Goal: Navigation & Orientation: Find specific page/section

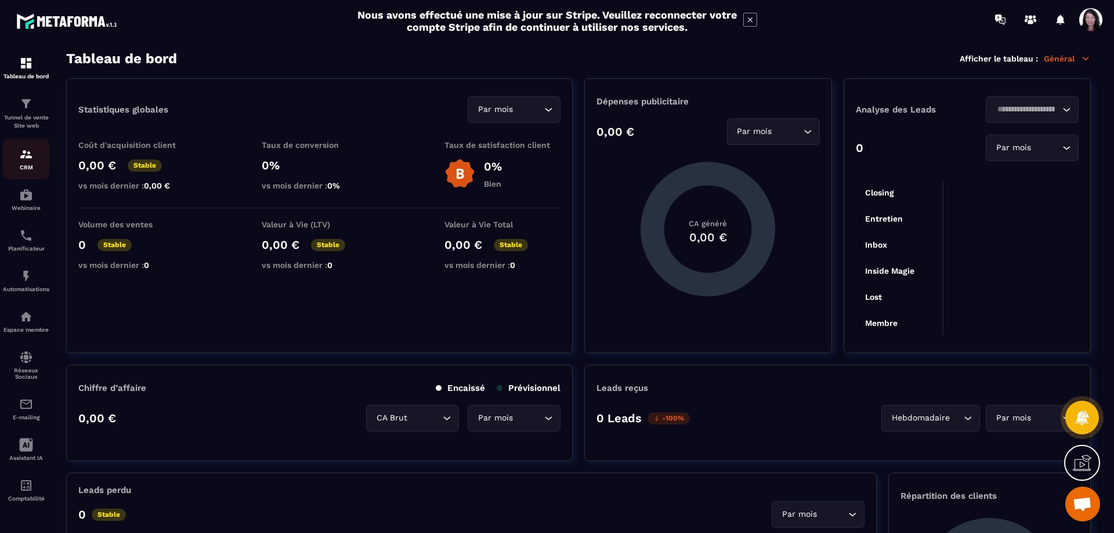
click at [21, 171] on div "CRM" at bounding box center [26, 158] width 46 height 23
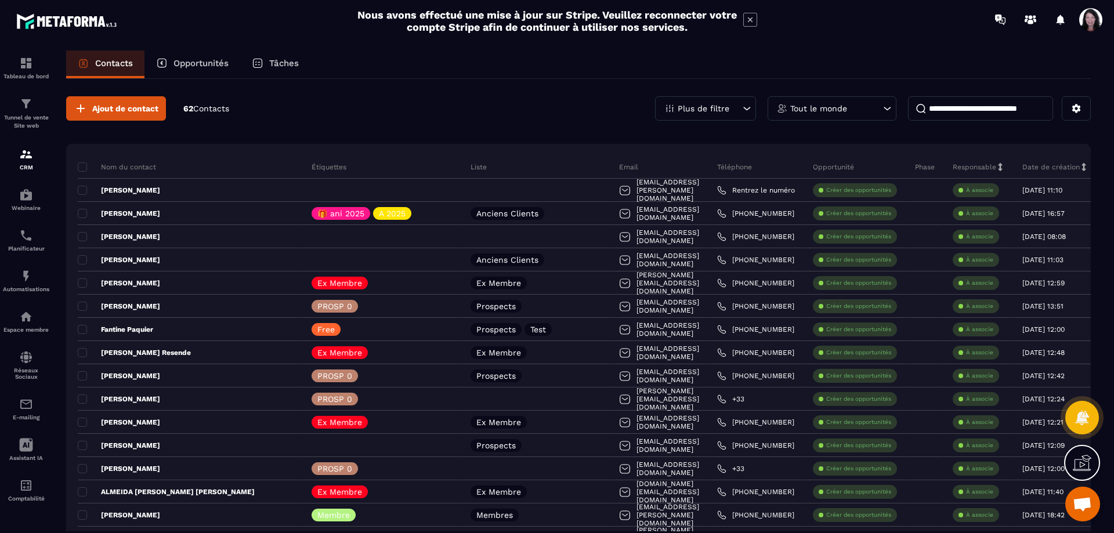
click at [744, 104] on icon at bounding box center [747, 109] width 12 height 12
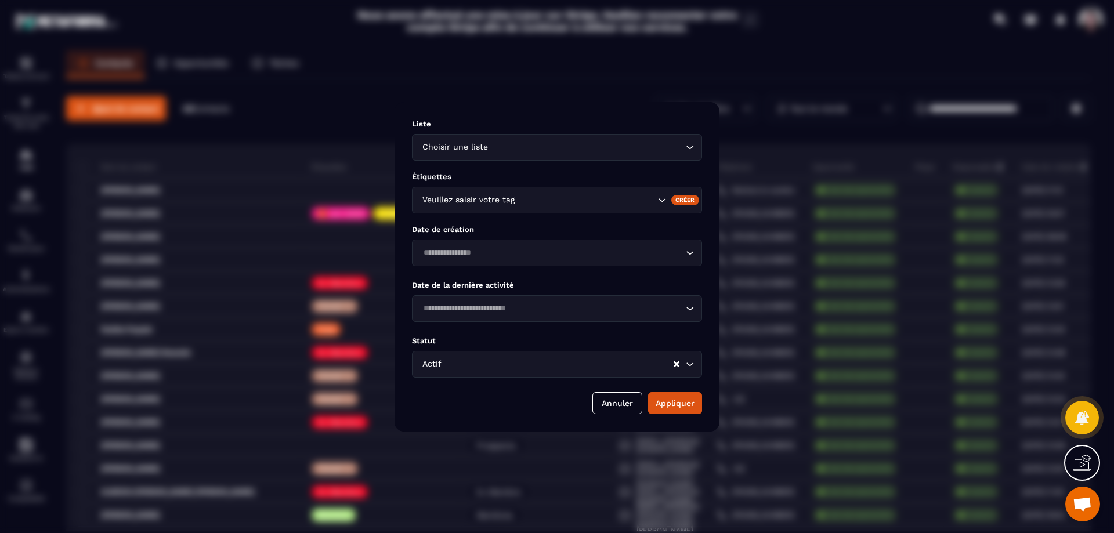
click at [694, 363] on icon "Search for option" at bounding box center [690, 365] width 12 height 12
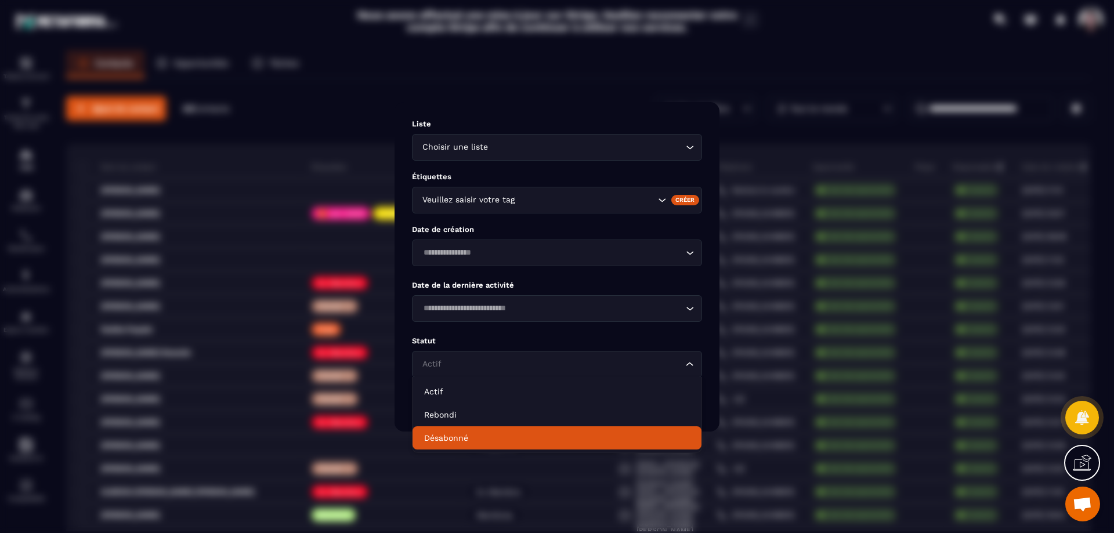
click at [483, 436] on p "Désabonné" at bounding box center [557, 438] width 266 height 12
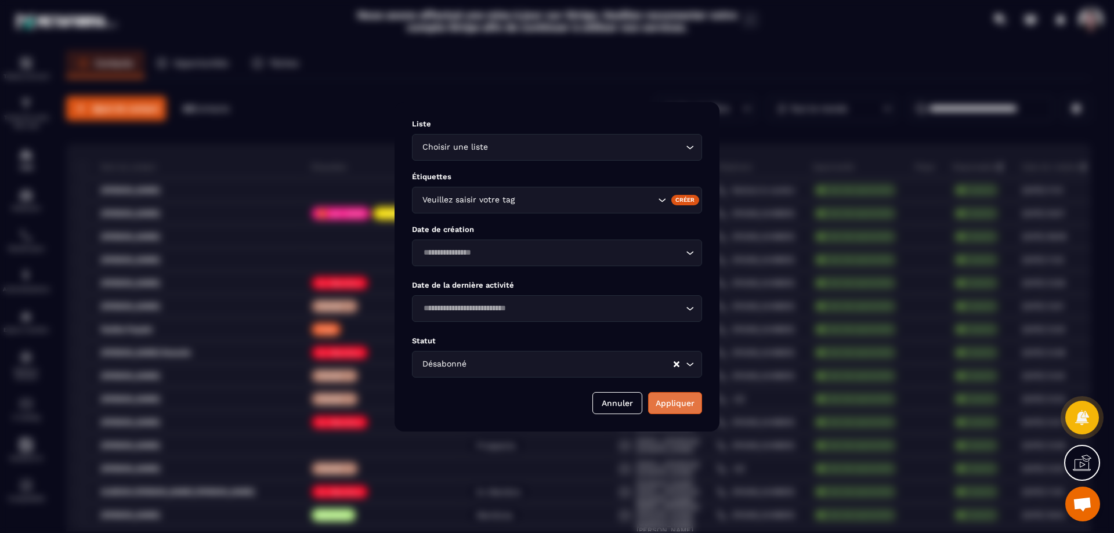
click at [668, 400] on button "Appliquer" at bounding box center [675, 403] width 54 height 22
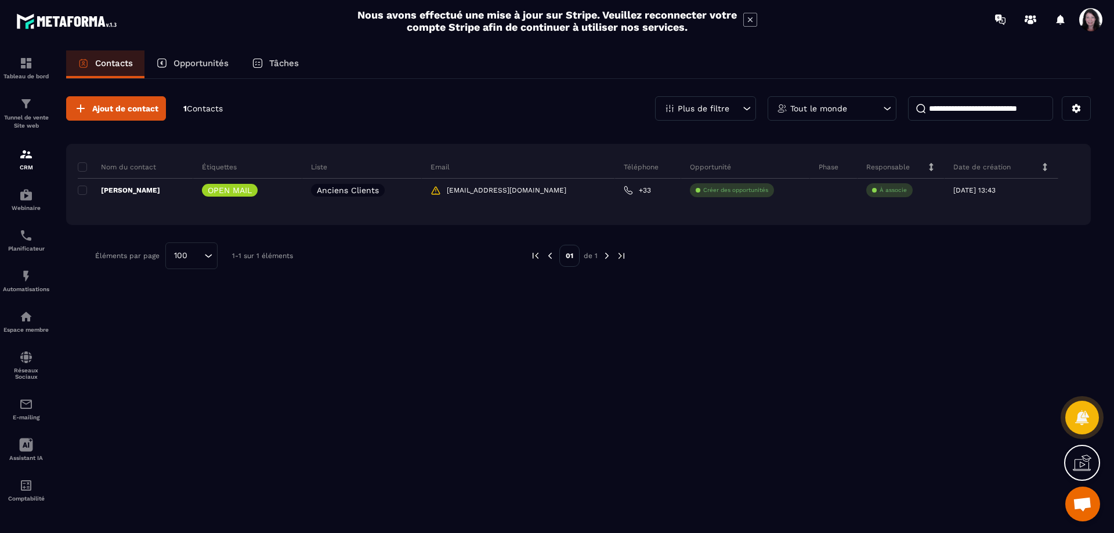
click at [741, 106] on icon at bounding box center [747, 109] width 12 height 12
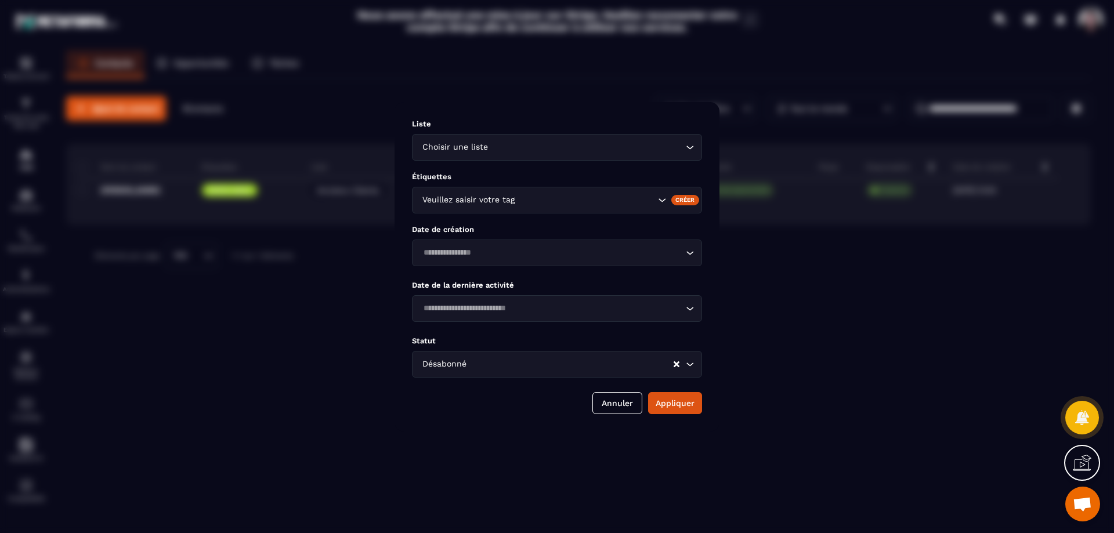
click at [690, 365] on icon "Search for option" at bounding box center [690, 365] width 12 height 12
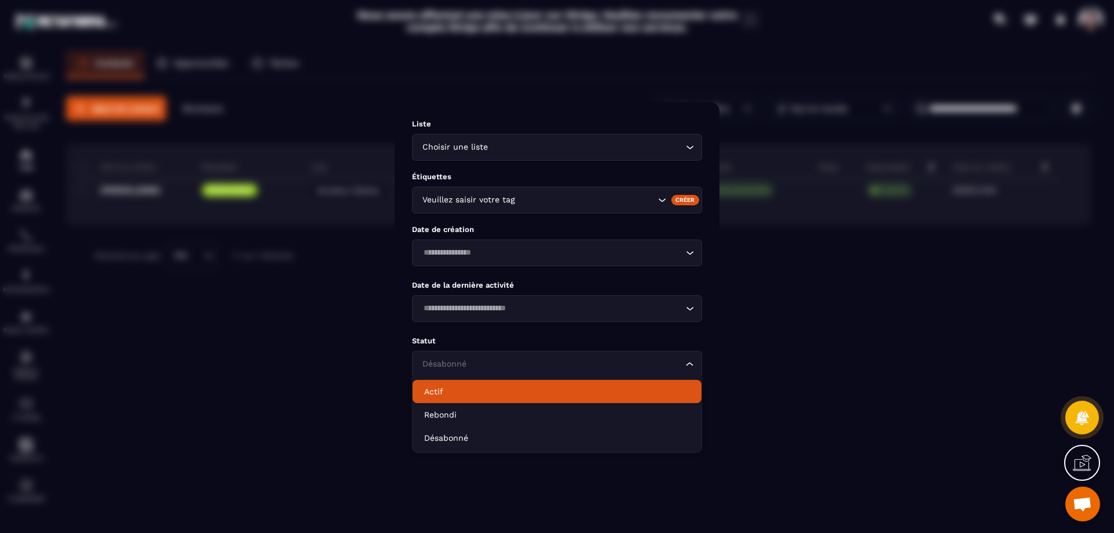
click at [472, 388] on p "Actif" at bounding box center [557, 392] width 266 height 12
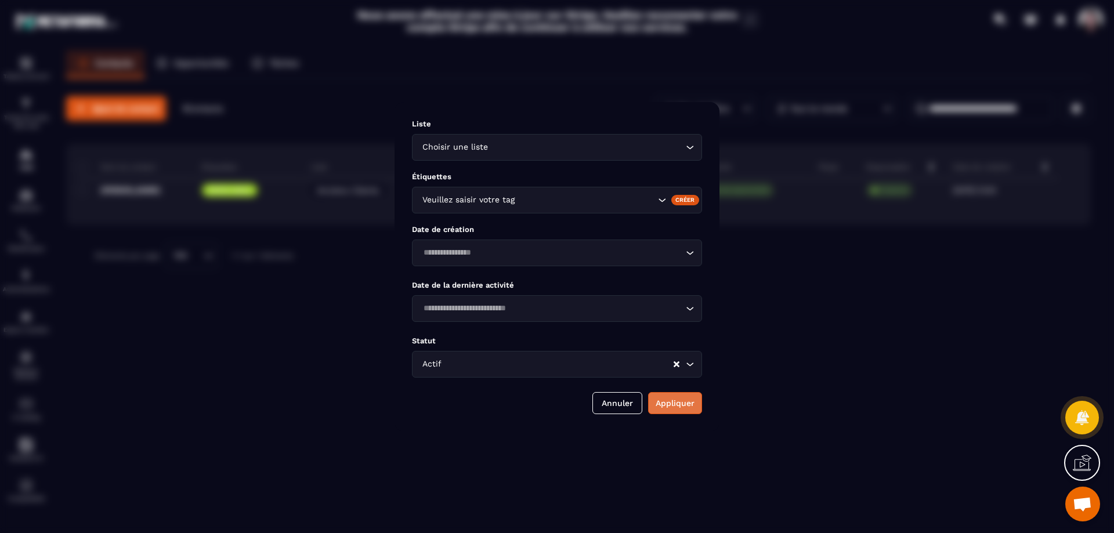
click at [664, 401] on button "Appliquer" at bounding box center [675, 403] width 54 height 22
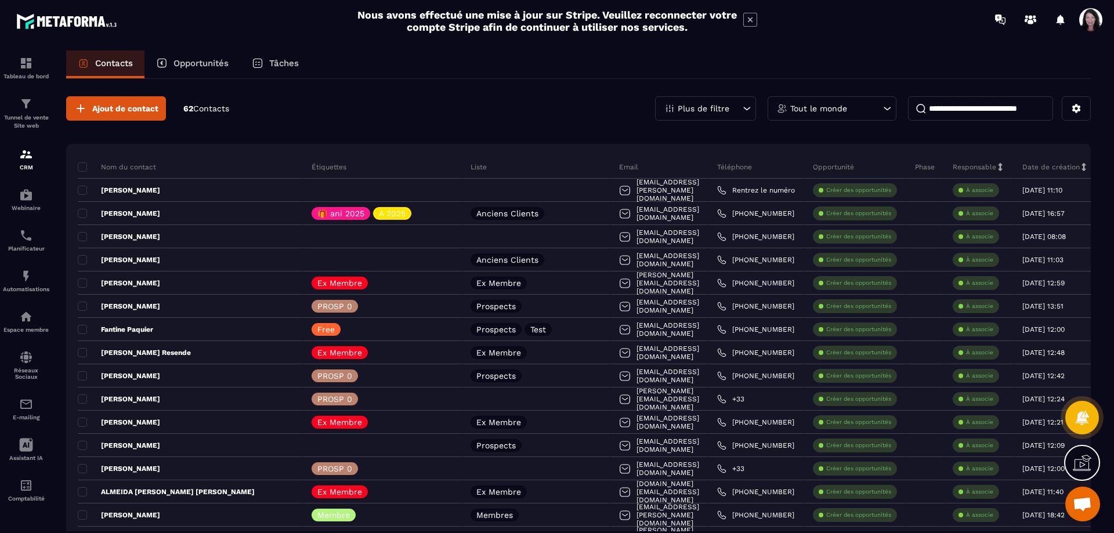
click at [748, 18] on icon at bounding box center [751, 20] width 14 height 14
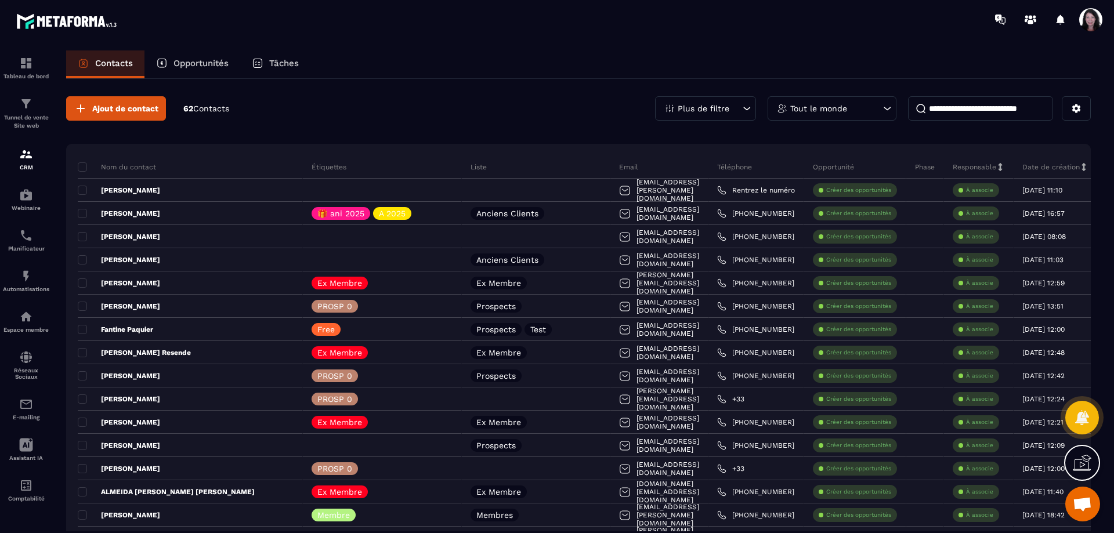
click at [749, 106] on icon at bounding box center [747, 109] width 12 height 12
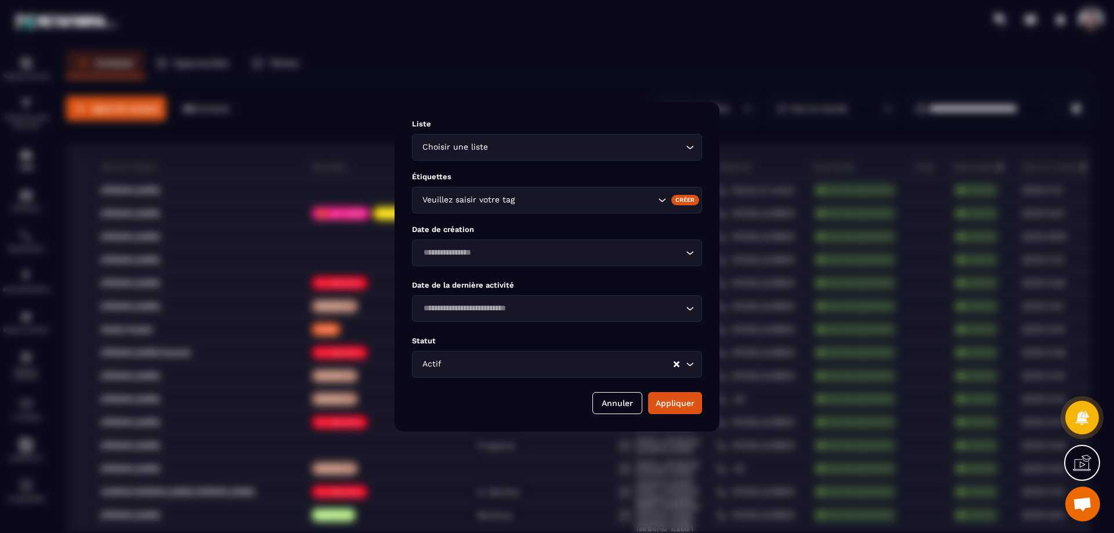
click at [695, 363] on icon "Search for option" at bounding box center [690, 365] width 12 height 12
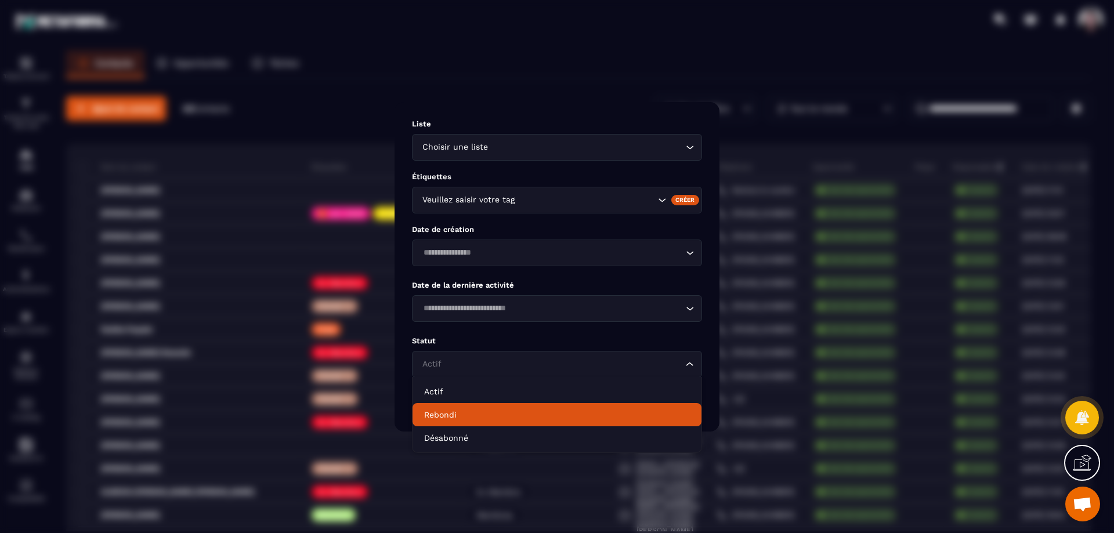
click at [460, 410] on p "Rebondi" at bounding box center [557, 415] width 266 height 12
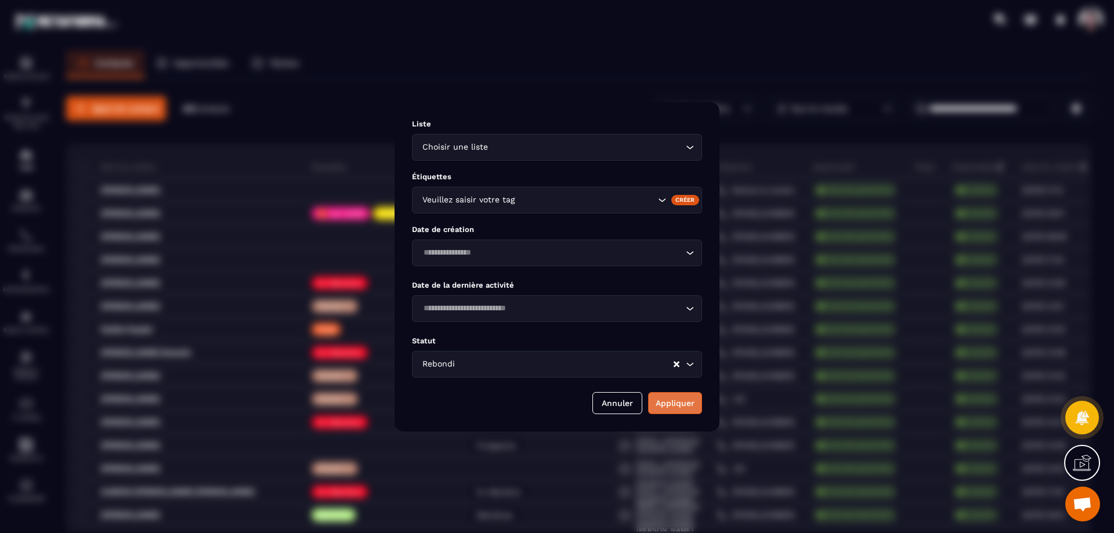
click at [671, 401] on button "Appliquer" at bounding box center [675, 403] width 54 height 22
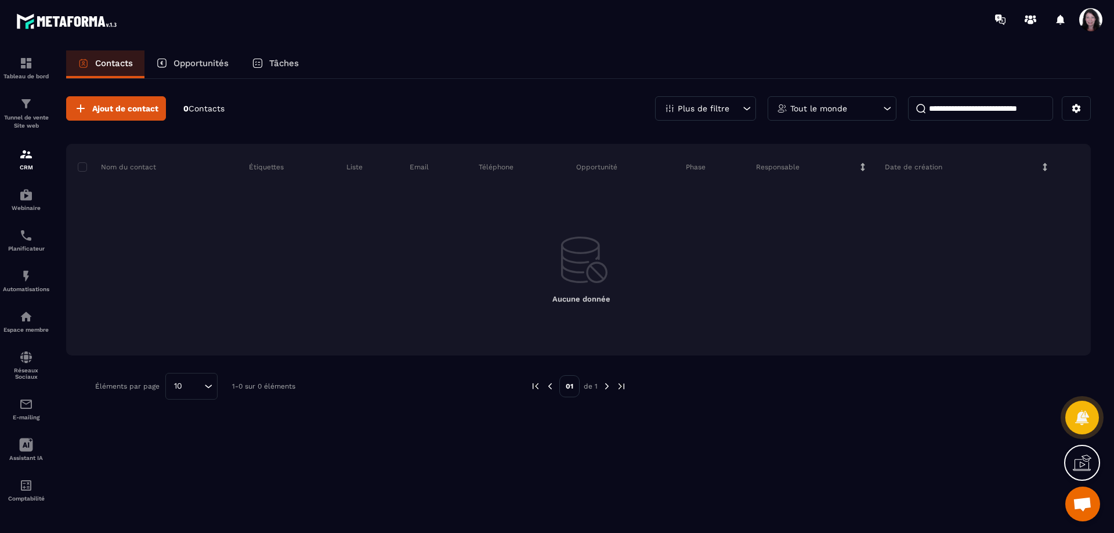
click at [950, 107] on input at bounding box center [980, 108] width 145 height 24
drag, startPoint x: 959, startPoint y: 104, endPoint x: 929, endPoint y: 103, distance: 30.2
click at [929, 103] on input "******" at bounding box center [980, 108] width 145 height 24
type input "******"
click at [23, 412] on img at bounding box center [26, 405] width 14 height 14
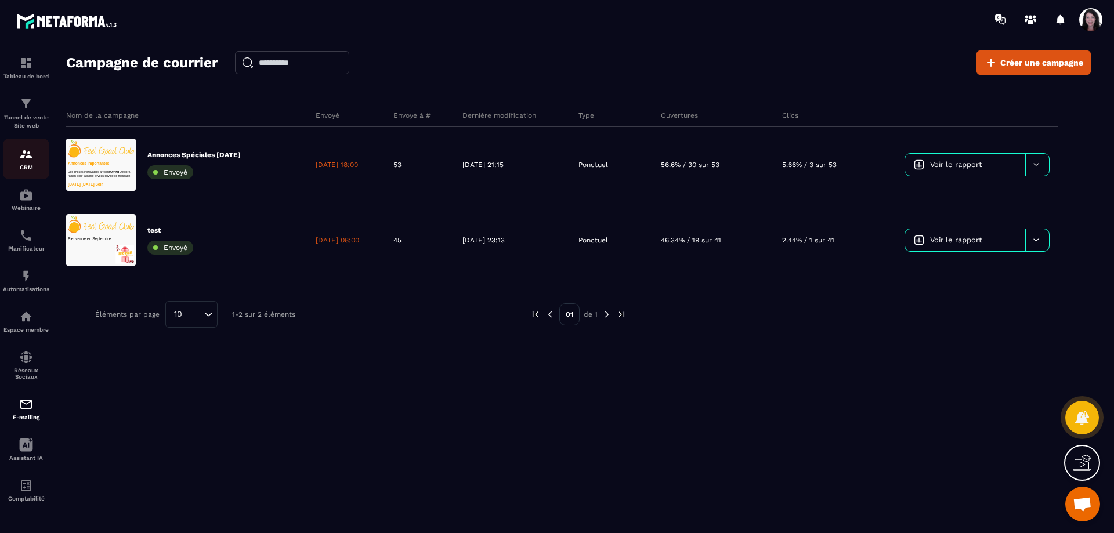
click at [26, 161] on img at bounding box center [26, 154] width 14 height 14
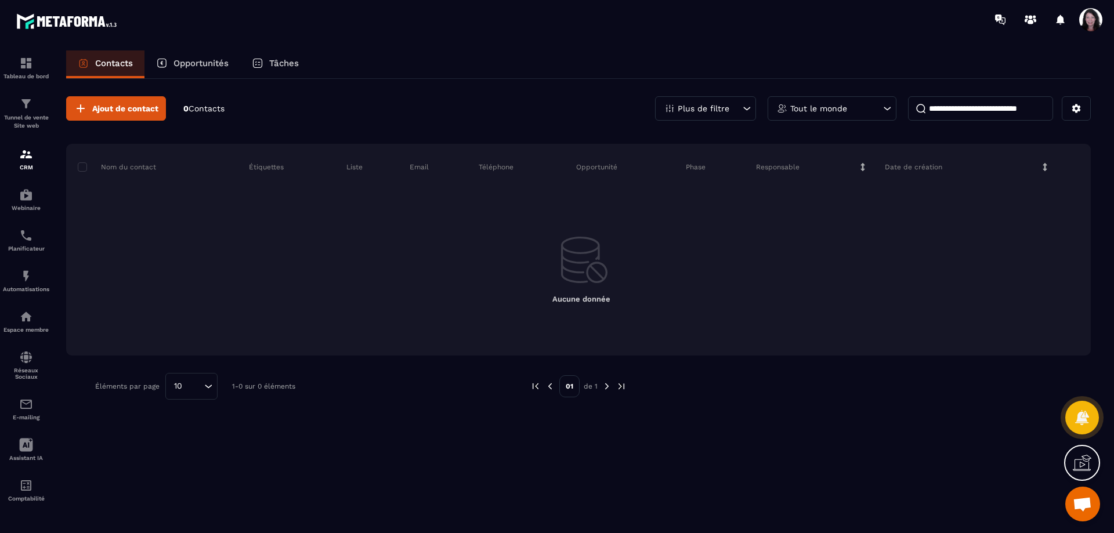
click at [958, 106] on input at bounding box center [980, 108] width 145 height 24
type input "*******"
click at [30, 161] on img at bounding box center [26, 154] width 14 height 14
click at [970, 102] on input "*******" at bounding box center [980, 108] width 145 height 24
click at [886, 104] on icon at bounding box center [888, 109] width 12 height 12
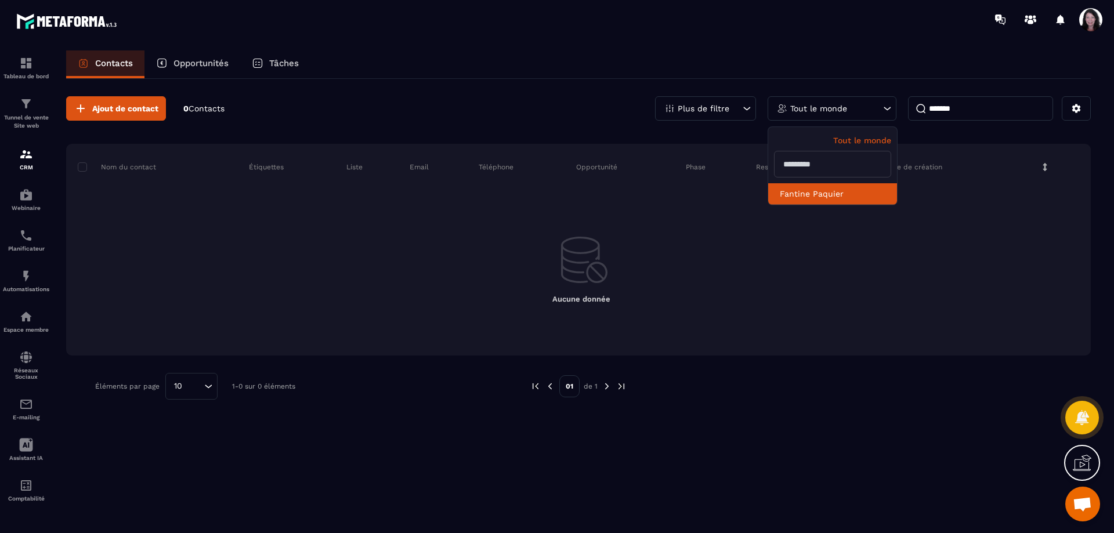
click at [814, 199] on li "Fantine Paquier" at bounding box center [833, 193] width 129 height 21
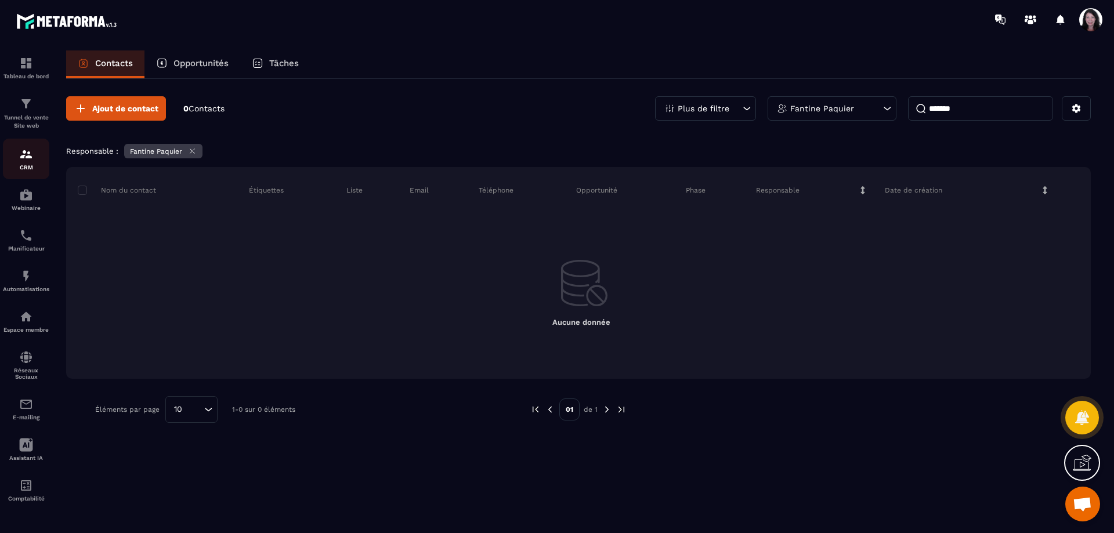
click at [21, 171] on div "CRM" at bounding box center [26, 158] width 46 height 23
drag, startPoint x: 956, startPoint y: 106, endPoint x: 917, endPoint y: 111, distance: 39.8
click at [917, 111] on input "*******" at bounding box center [980, 108] width 145 height 24
click at [891, 104] on icon at bounding box center [888, 109] width 12 height 12
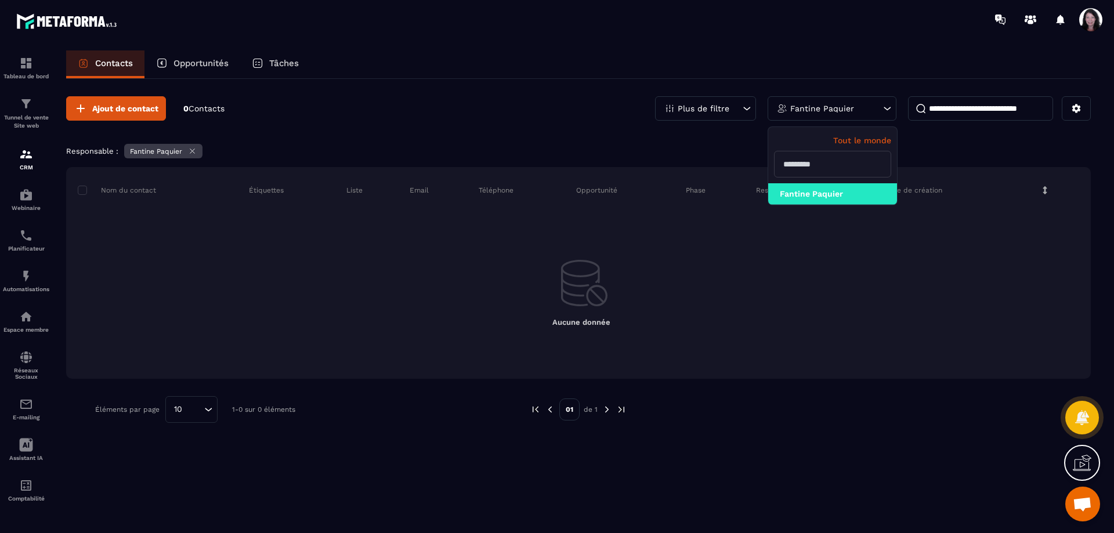
click at [819, 163] on input "text" at bounding box center [832, 164] width 117 height 27
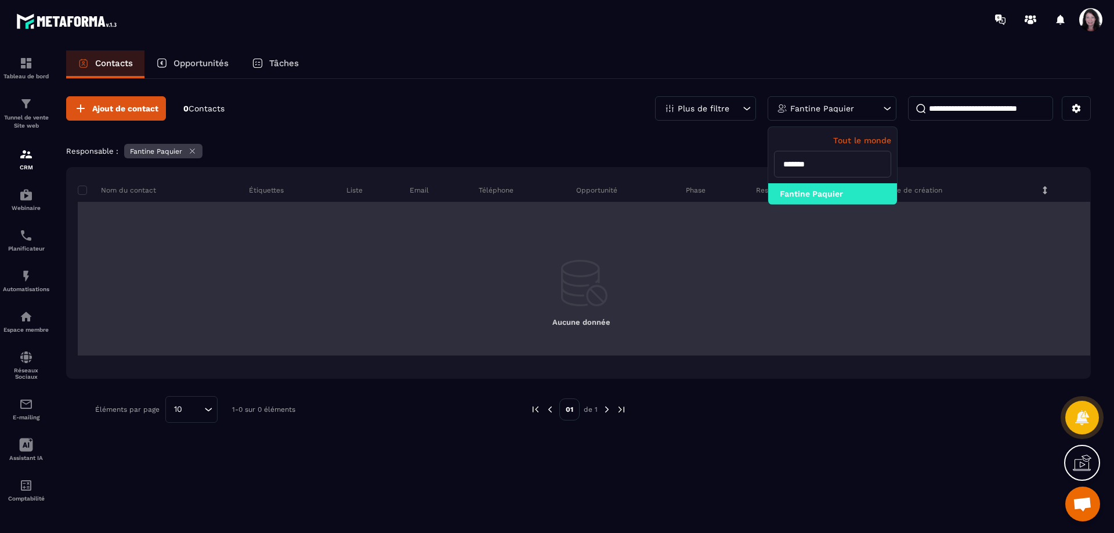
type input "*******"
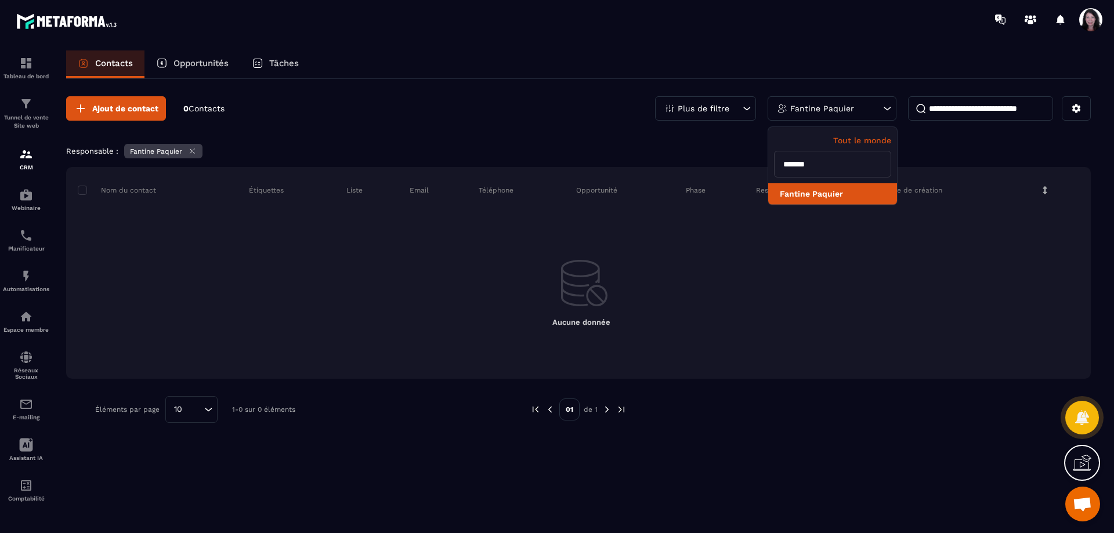
click at [812, 197] on li "Fantine Paquier" at bounding box center [833, 193] width 129 height 21
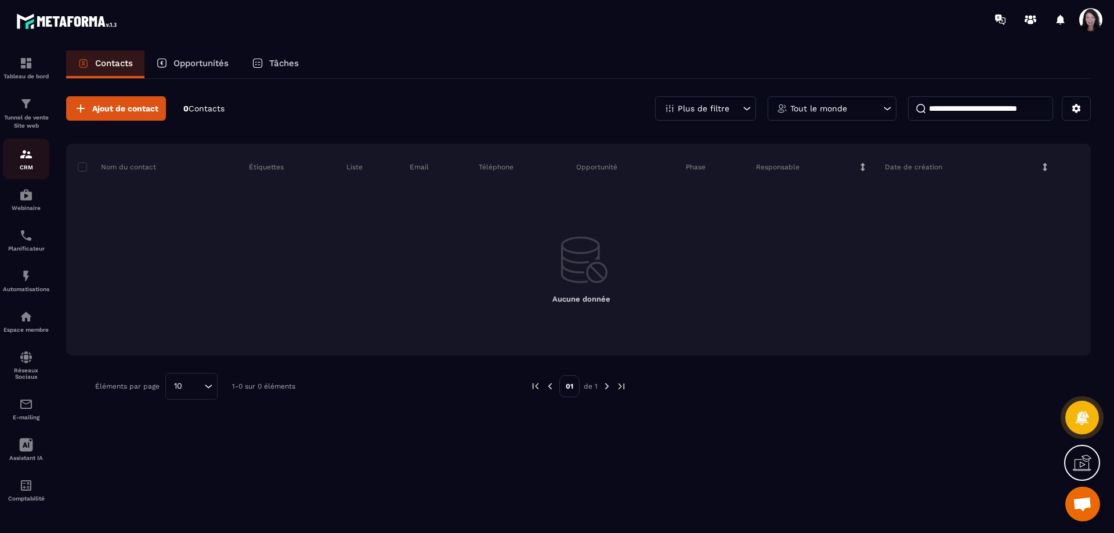
click at [20, 171] on div "CRM" at bounding box center [26, 158] width 46 height 23
click at [24, 202] on img at bounding box center [26, 195] width 14 height 14
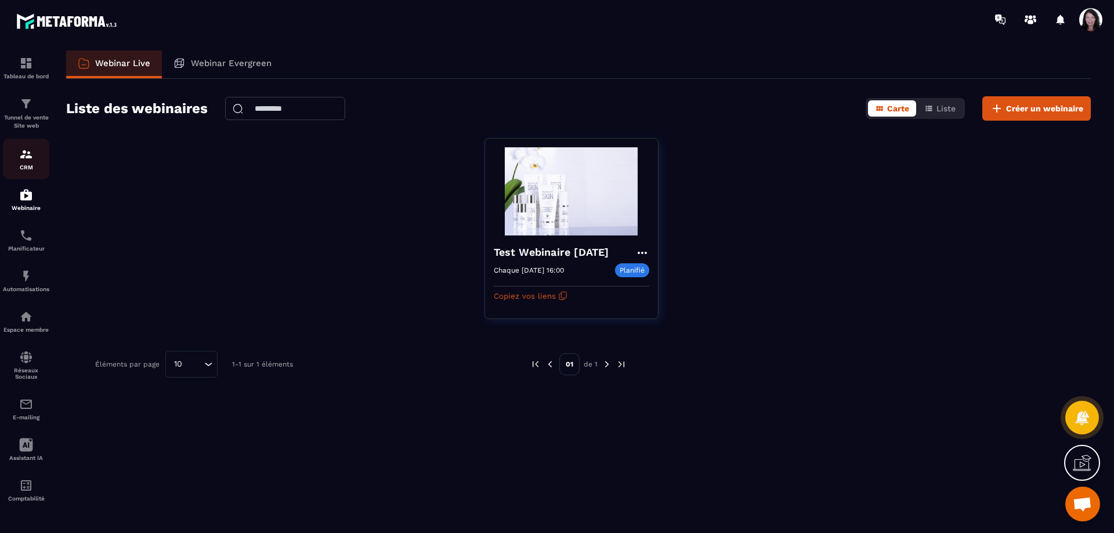
click at [26, 161] on img at bounding box center [26, 154] width 14 height 14
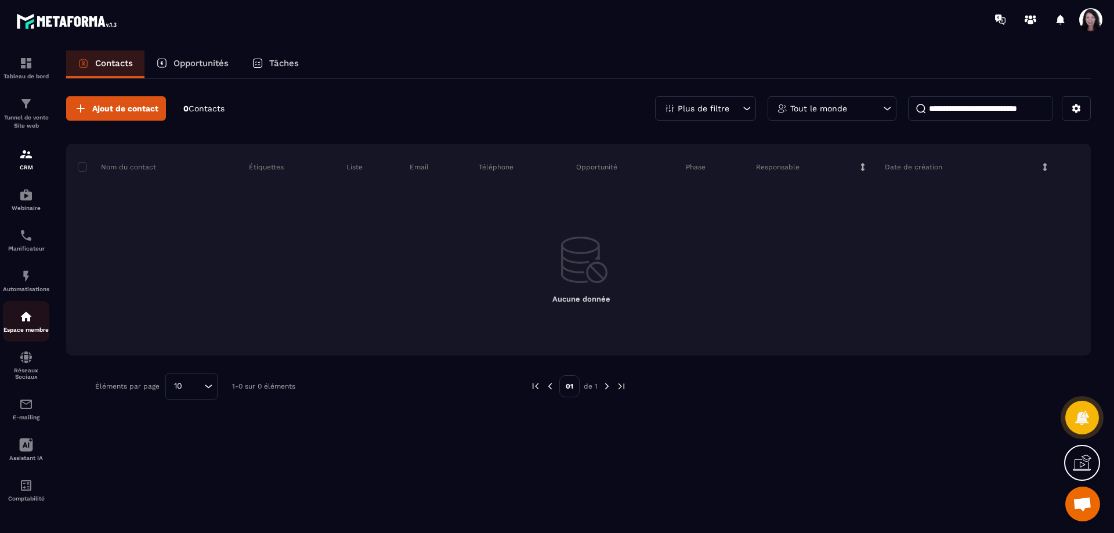
click at [30, 324] on img at bounding box center [26, 317] width 14 height 14
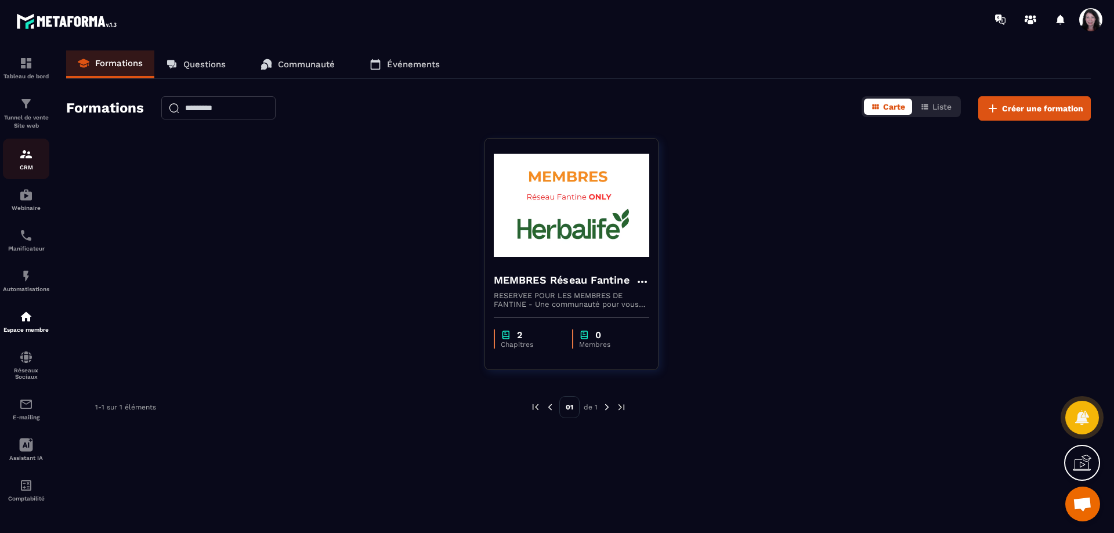
click at [24, 161] on img at bounding box center [26, 154] width 14 height 14
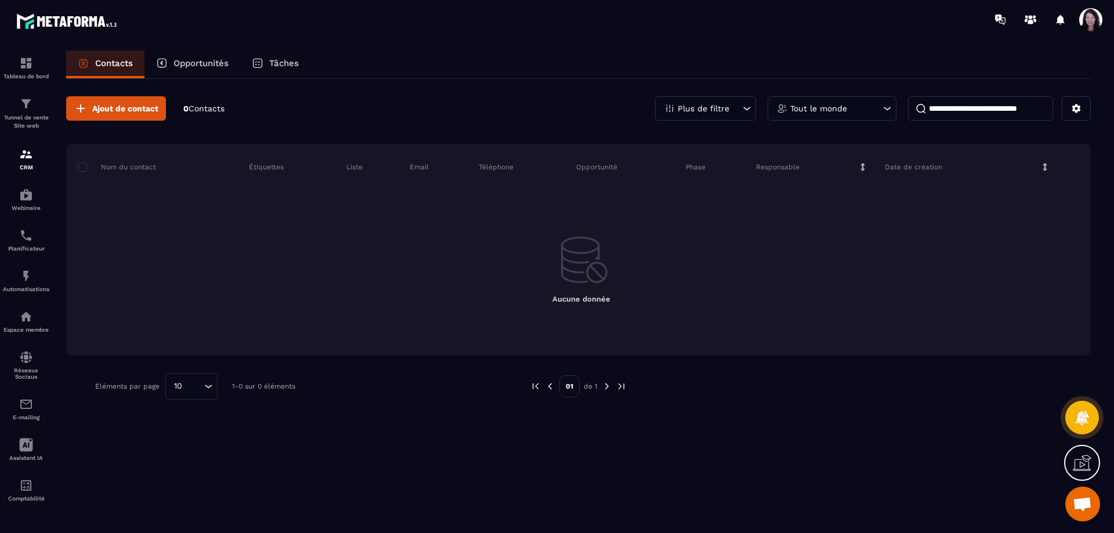
click at [414, 99] on div "Ajout de contact 0 Contacts Plus de filtre Tout le monde" at bounding box center [578, 108] width 1025 height 24
click at [205, 61] on p "Opportunités" at bounding box center [201, 63] width 55 height 10
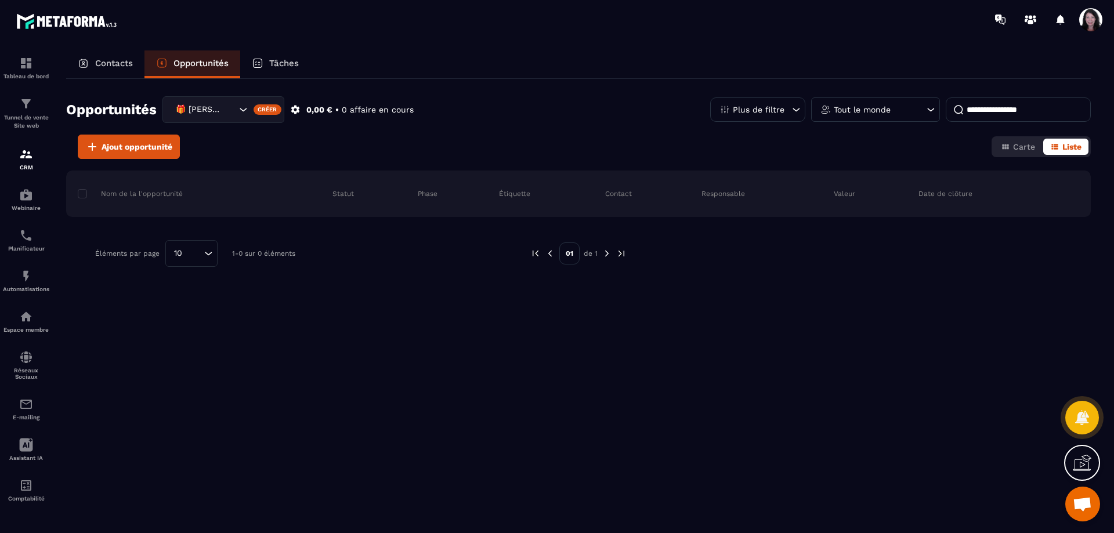
click at [303, 59] on div "Tâches" at bounding box center [275, 64] width 70 height 28
